Goal: Task Accomplishment & Management: Use online tool/utility

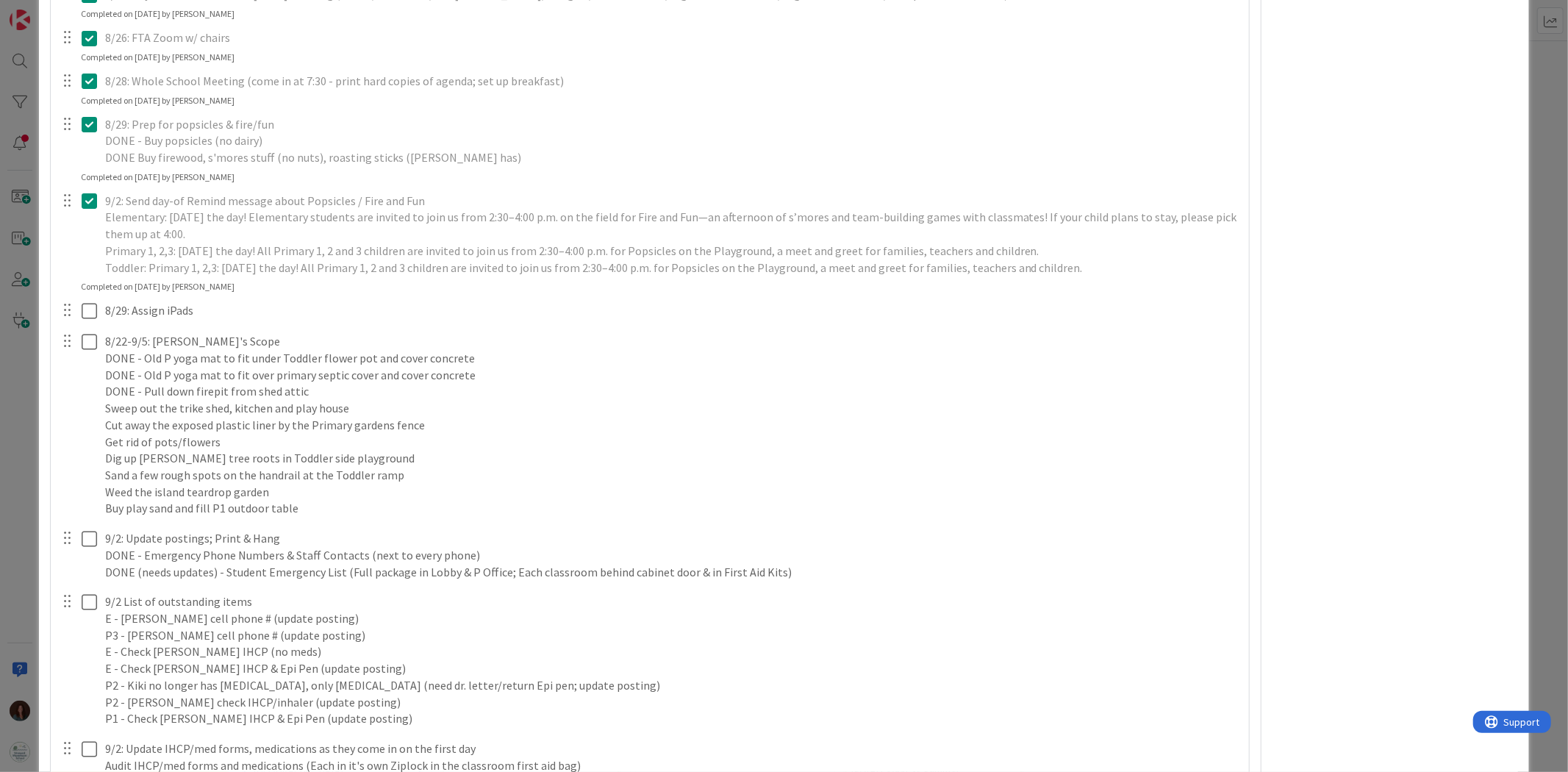
scroll to position [4503, 0]
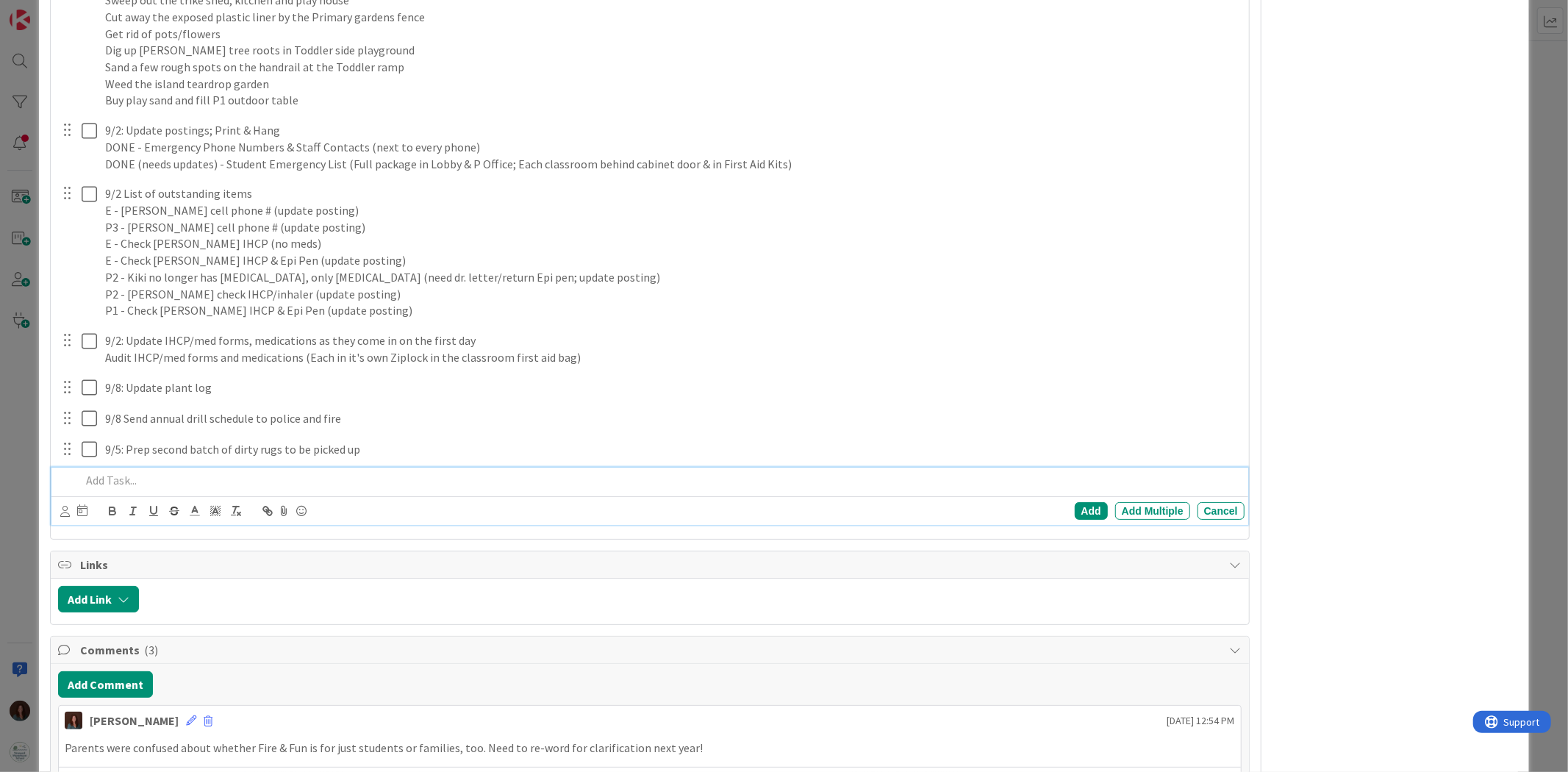
click at [146, 473] on p at bounding box center [659, 480] width 1157 height 17
click at [1075, 508] on div "Add" at bounding box center [1091, 510] width 33 height 18
type textarea "x"
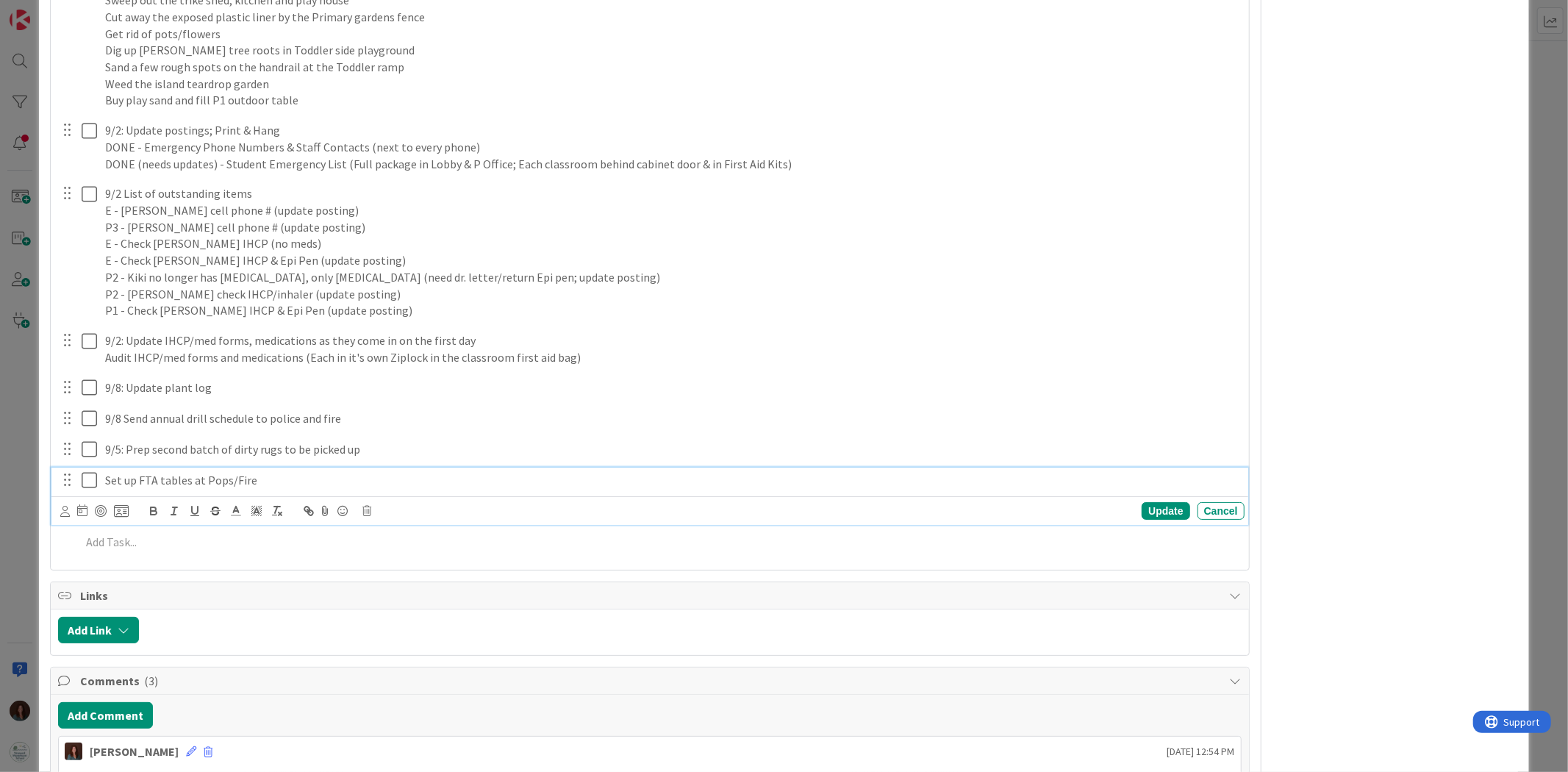
click at [273, 480] on p "Set up FTA tables at Pops/Fire" at bounding box center [672, 480] width 1134 height 17
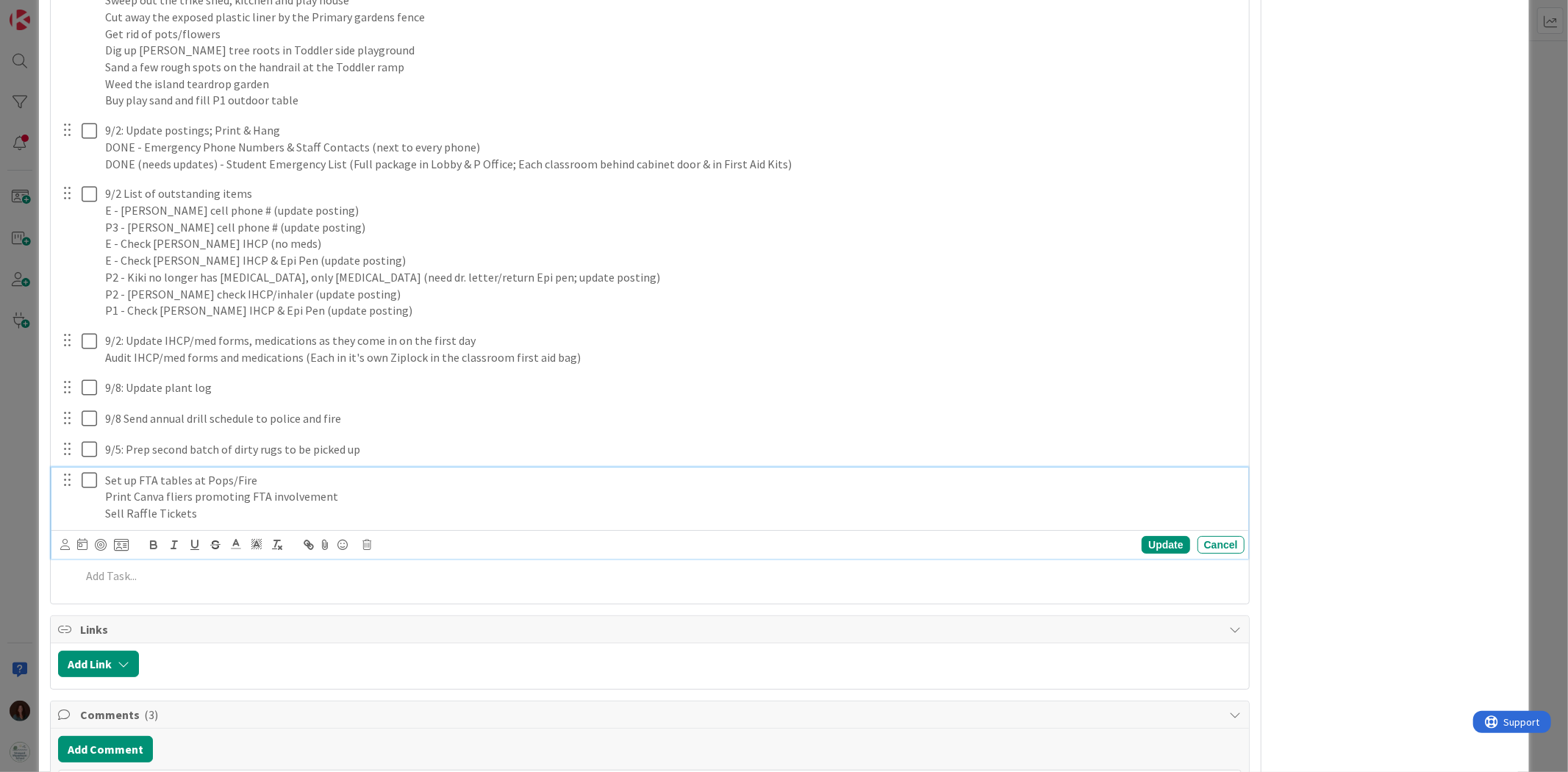
click at [214, 517] on p "Sell Raffle Tickets" at bounding box center [672, 513] width 1134 height 17
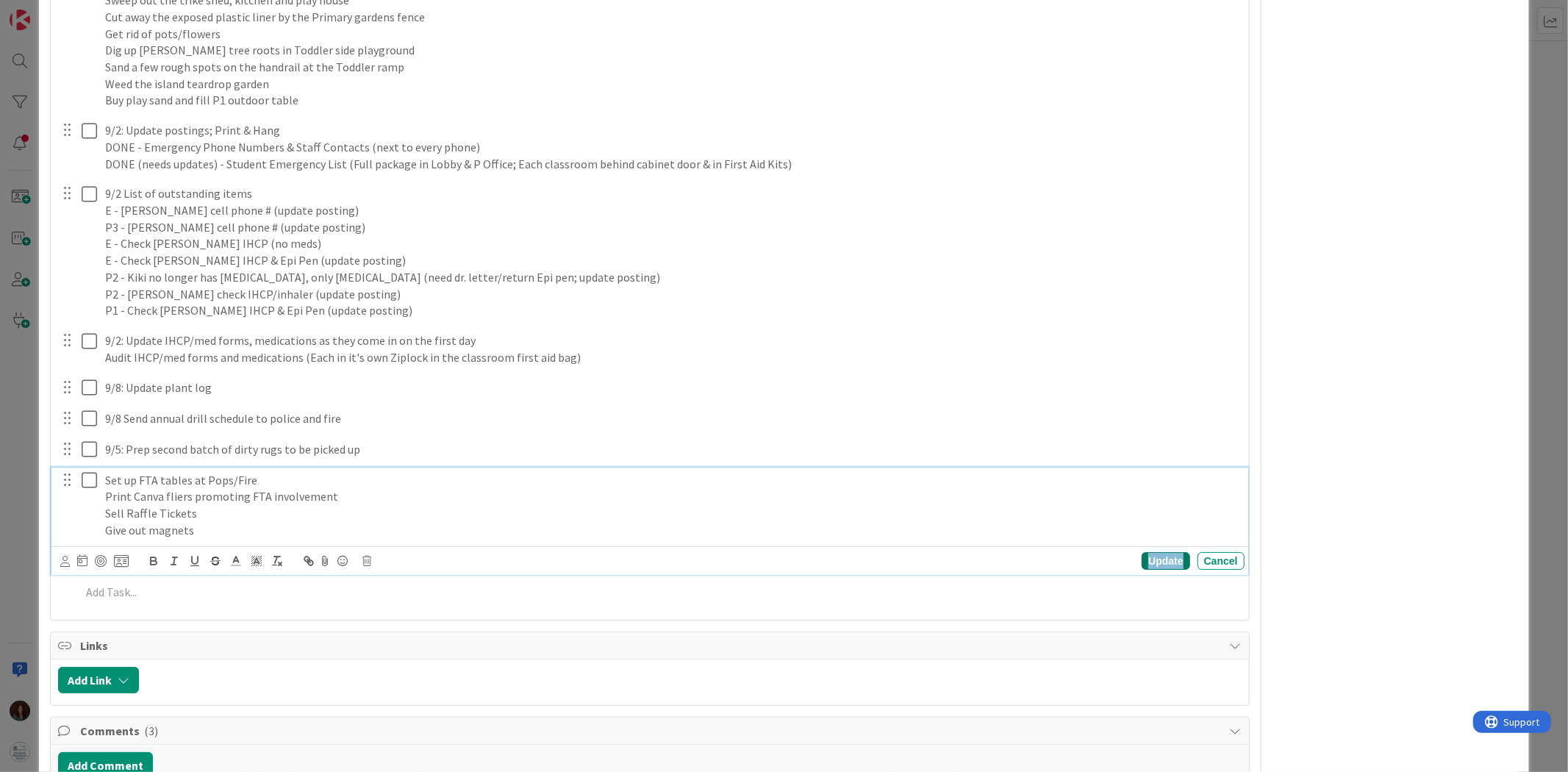
click at [1147, 556] on div "Update" at bounding box center [1165, 560] width 48 height 18
type textarea "x"
